Goal: Task Accomplishment & Management: Complete application form

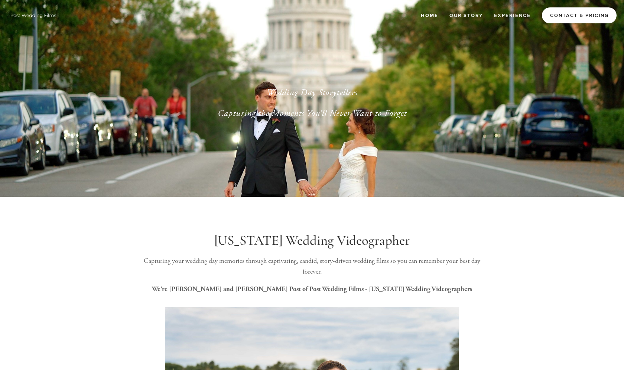
click at [573, 14] on link "Contact & Pricing" at bounding box center [578, 15] width 75 height 16
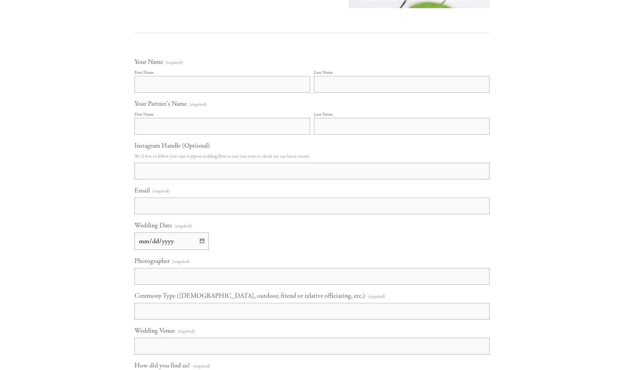
scroll to position [406, 0]
type input "Inaara"
type input "Babwani"
type input "[PERSON_NAME]"
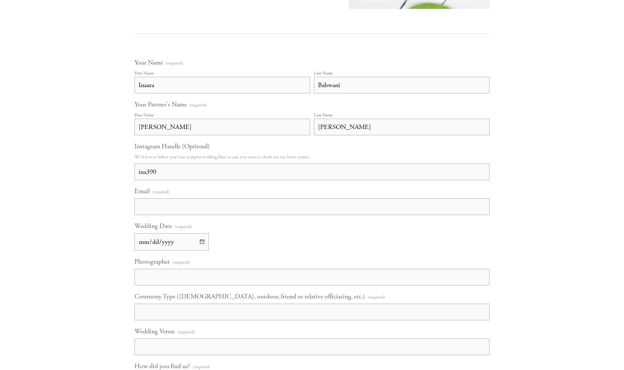
type input "ina390"
type input "[EMAIL_ADDRESS][DOMAIN_NAME]"
click at [202, 243] on input "Wedding Date (required)" at bounding box center [171, 241] width 74 height 17
type input "[DATE]"
click at [259, 242] on div "Wedding Date (required) [DATE]" at bounding box center [311, 236] width 355 height 29
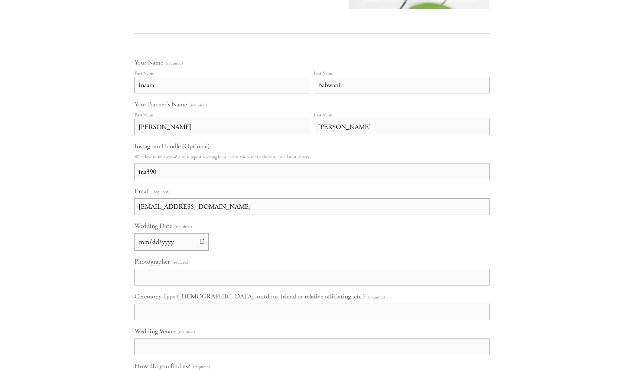
click at [213, 276] on input "Photographer (required)" at bounding box center [311, 277] width 355 height 17
type input "[PERSON_NAME]"
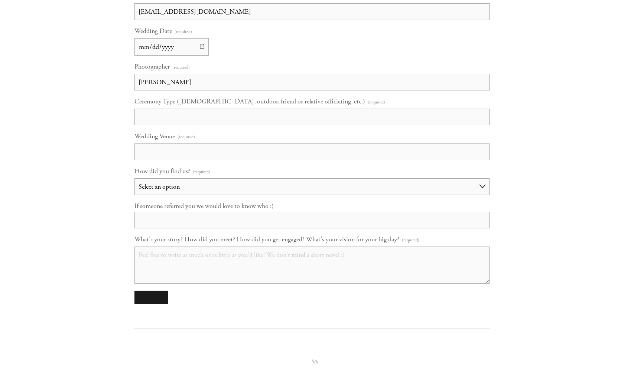
scroll to position [602, 0]
type input "Outdoor, friend officiating"
click at [181, 149] on input "Wedding Venue (required)" at bounding box center [311, 151] width 355 height 17
type input "[GEOGRAPHIC_DATA]"
select select "Google"
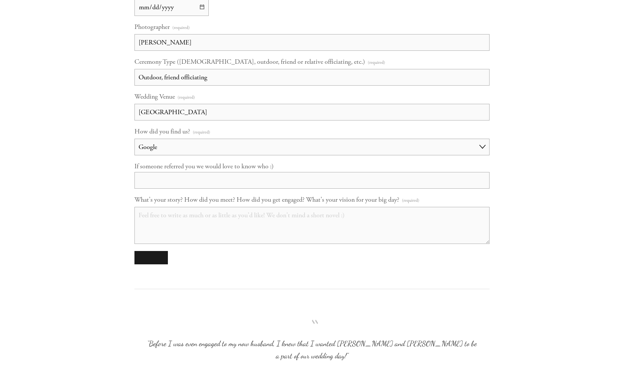
scroll to position [651, 0]
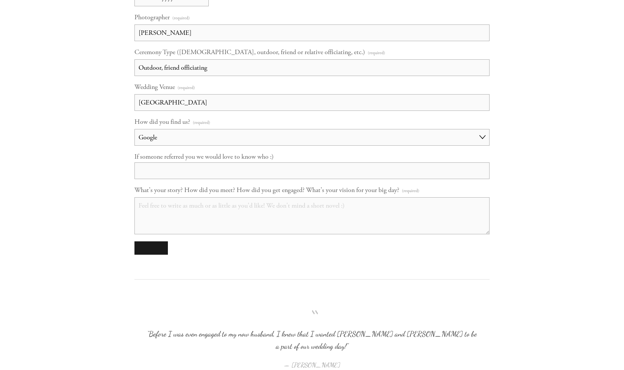
click at [191, 226] on textarea "What's your story? How did you meet? How did you get engaged? What's your visio…" at bounding box center [311, 215] width 355 height 37
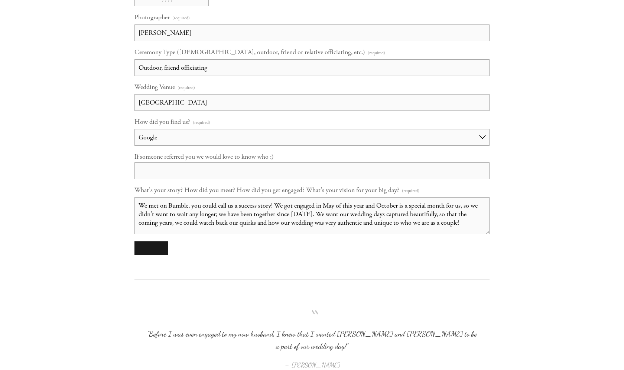
paste textarea "My fiancé and I are getting married next two weekends and I just found out that…"
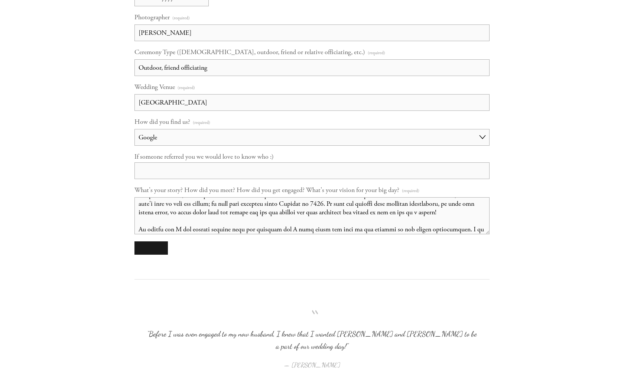
scroll to position [65, 0]
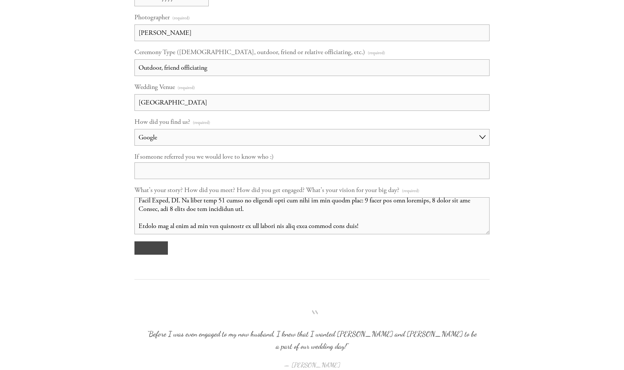
type textarea "Lo ips do Sitame, con adipi elit se d eiusmod tempo! In utl etdolor ma Ali en a…"
click at [152, 249] on button "submit" at bounding box center [150, 248] width 33 height 13
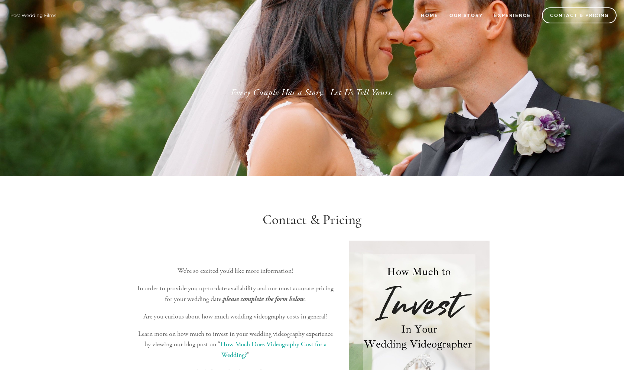
scroll to position [0, 0]
